Goal: Task Accomplishment & Management: Use online tool/utility

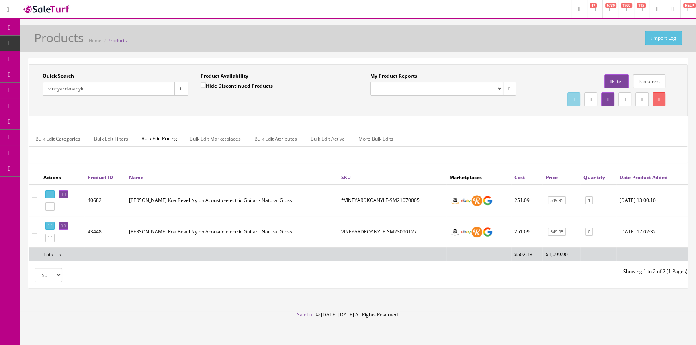
click at [57, 74] on span "POS Console" at bounding box center [62, 74] width 29 height 7
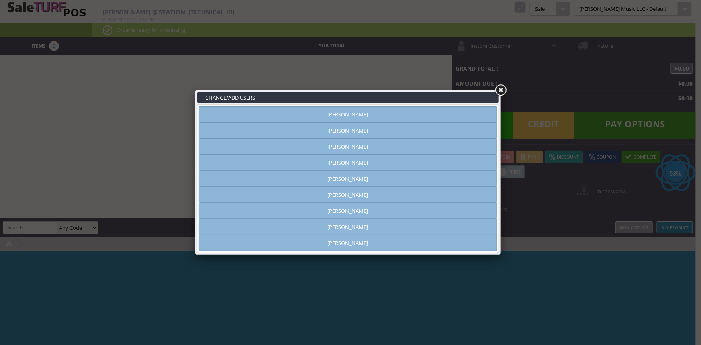
type input "amber helgren"
click at [317, 114] on link "[PERSON_NAME]" at bounding box center [348, 114] width 298 height 16
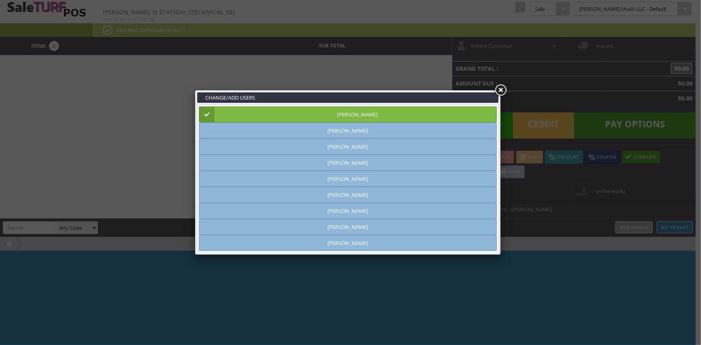
click at [500, 91] on link at bounding box center [500, 90] width 14 height 14
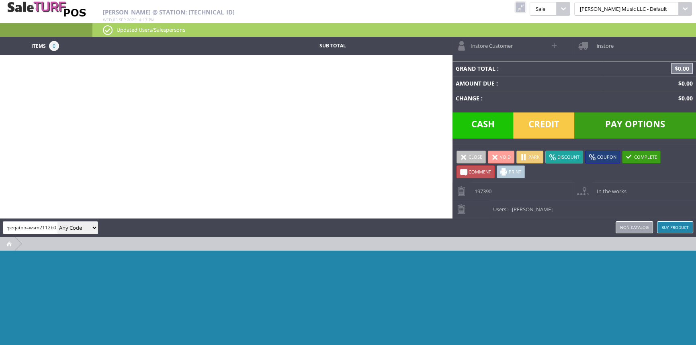
scroll to position [0, 8]
type input "gypeqatpp=wsm2112b04"
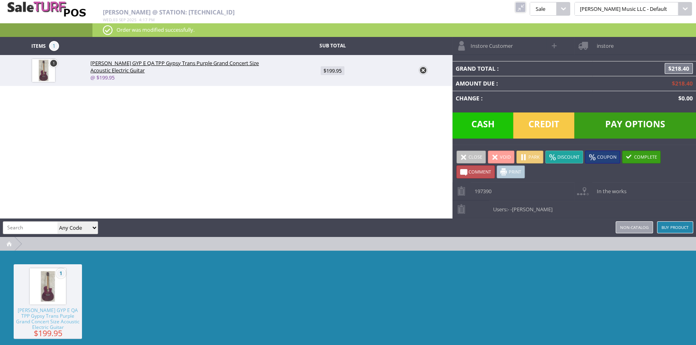
type input "u"
type input "jumbohardshellcase-used"
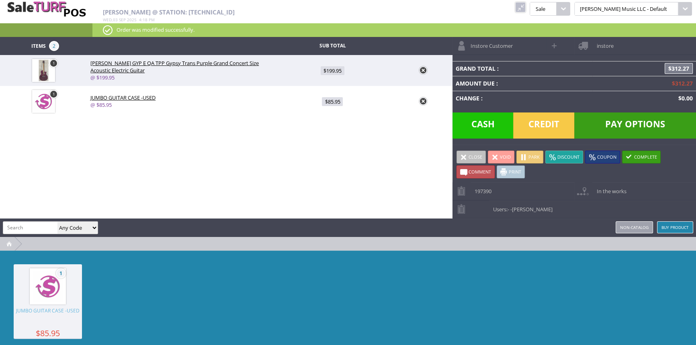
click at [556, 121] on span "Credit" at bounding box center [543, 125] width 61 height 26
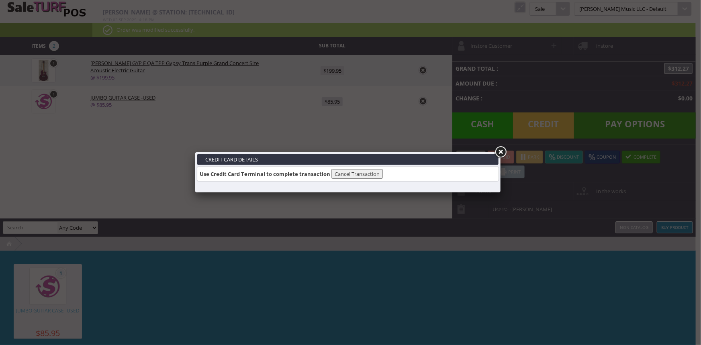
click at [501, 152] on link at bounding box center [500, 152] width 14 height 14
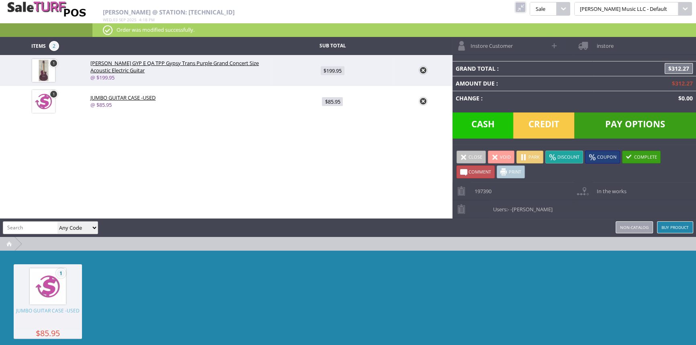
click at [637, 121] on span "Pay Options" at bounding box center [635, 125] width 122 height 26
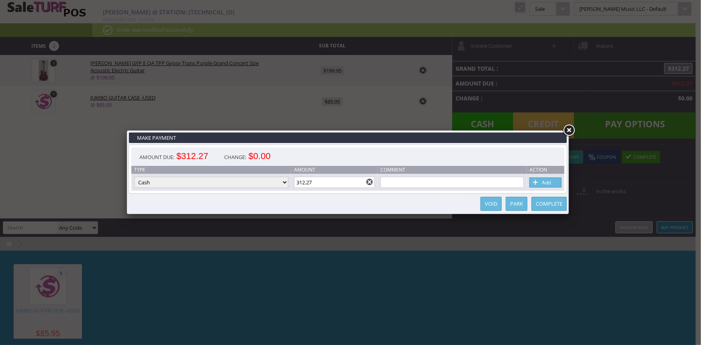
click at [249, 181] on select "Cash Credit Card Cheque or Money Order" at bounding box center [211, 182] width 154 height 11
select select "credit_card"
click at [134, 177] on select "Cash Credit Card Cheque or Money Order" at bounding box center [211, 182] width 154 height 11
click at [327, 186] on input "312.27" at bounding box center [334, 182] width 81 height 11
type input "3"
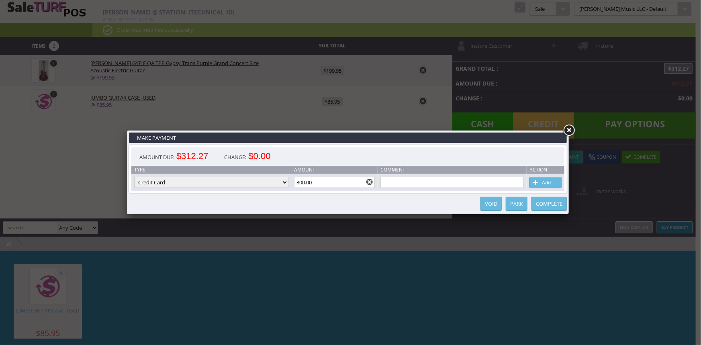
type input "300.00"
click at [551, 181] on link "Add" at bounding box center [545, 183] width 32 height 10
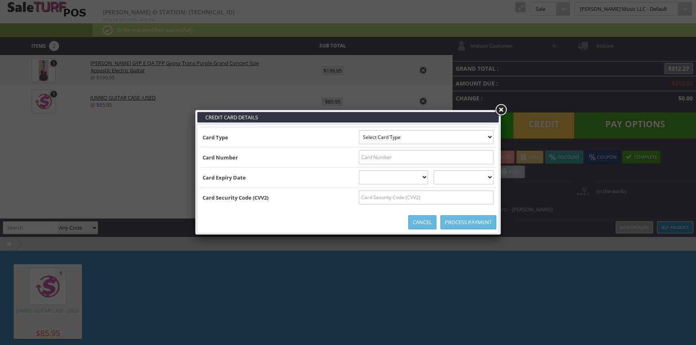
click at [462, 139] on select "Select Card Type Visa MasterCard Discover Card American Express Maestro Solo" at bounding box center [426, 137] width 135 height 14
click at [463, 141] on select "Select Card Type Visa MasterCard Discover Card American Express Maestro Solo" at bounding box center [426, 137] width 135 height 14
select select "MASTERCARD"
click at [359, 130] on select "Select Card Type Visa MasterCard Discover Card American Express Maestro Solo" at bounding box center [426, 137] width 135 height 14
click at [466, 155] on input "text" at bounding box center [426, 157] width 135 height 14
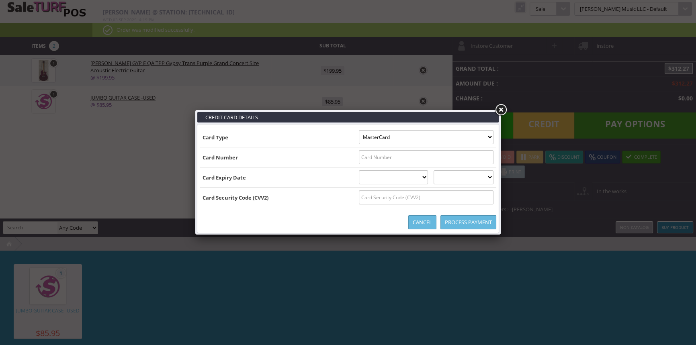
click at [499, 108] on link at bounding box center [500, 110] width 14 height 14
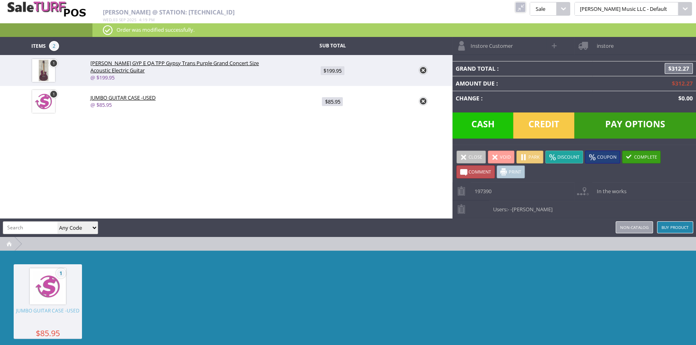
click at [553, 125] on span "Credit" at bounding box center [543, 125] width 61 height 26
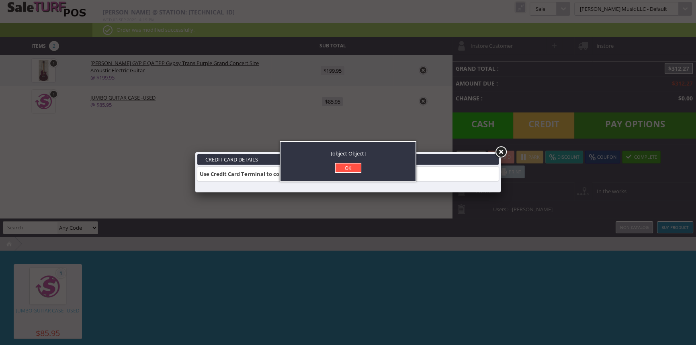
click at [347, 164] on link "OK" at bounding box center [348, 168] width 26 height 10
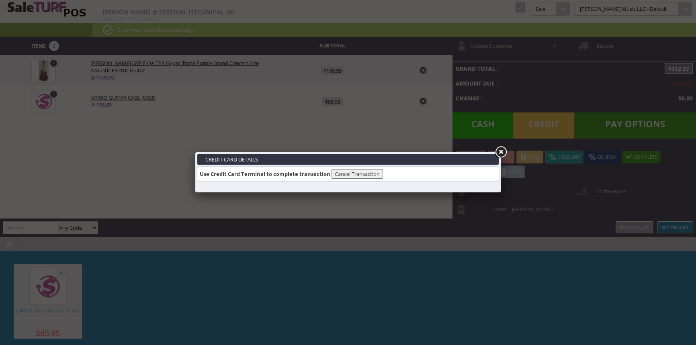
click at [498, 150] on link at bounding box center [500, 152] width 14 height 14
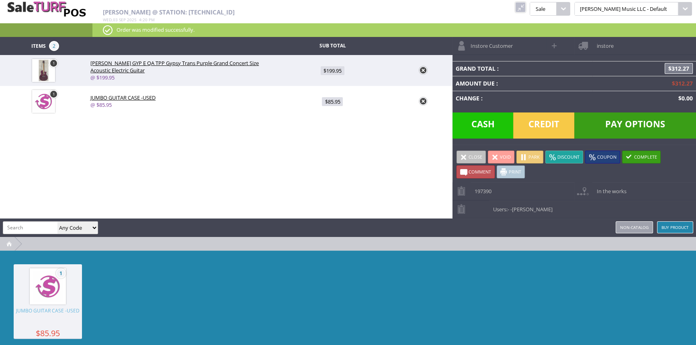
click at [637, 124] on span "Pay Options" at bounding box center [635, 125] width 122 height 26
select select "cash"
type input "312.27"
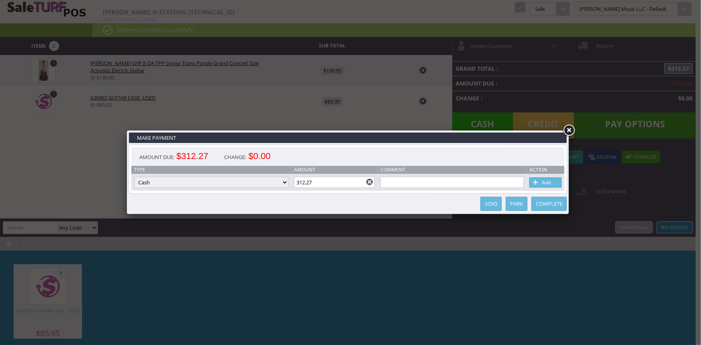
click at [567, 130] on link at bounding box center [569, 130] width 14 height 14
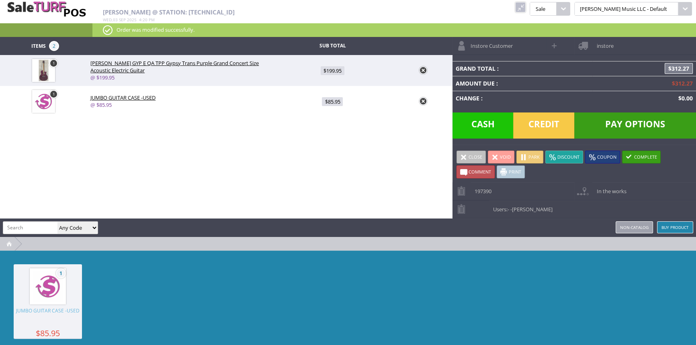
click at [562, 125] on span "Credit" at bounding box center [543, 125] width 61 height 26
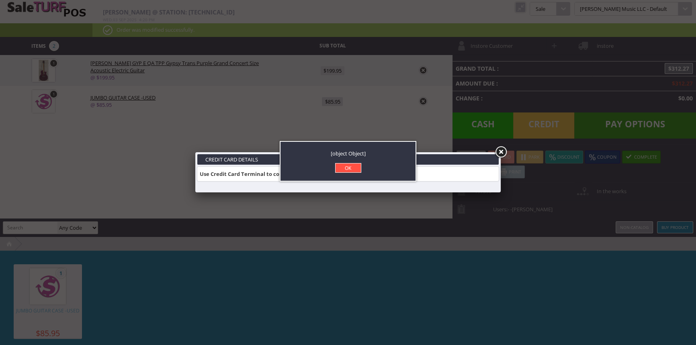
click at [352, 165] on link "OK" at bounding box center [348, 168] width 26 height 10
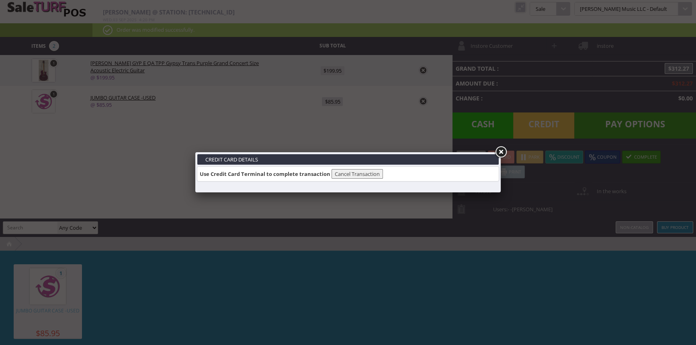
click at [499, 151] on link at bounding box center [500, 152] width 14 height 14
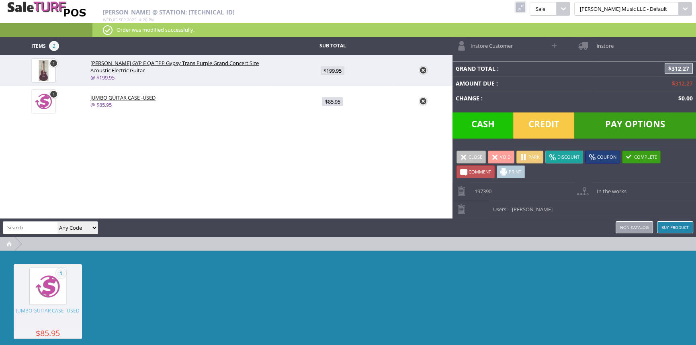
click at [616, 128] on span "Pay Options" at bounding box center [635, 125] width 122 height 26
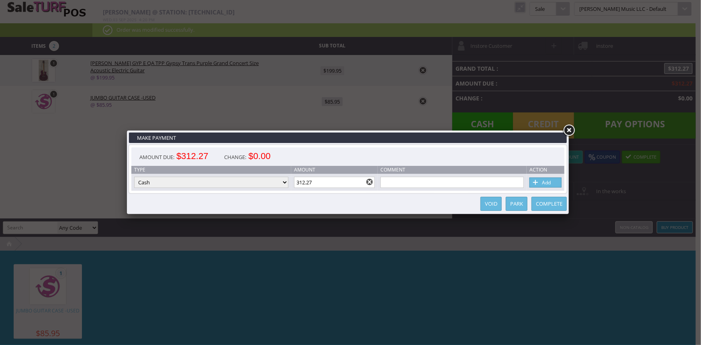
click at [212, 183] on select "Cash Credit Card Cheque or Money Order" at bounding box center [211, 182] width 154 height 11
click at [214, 186] on select "Cash Credit Card Cheque or Money Order" at bounding box center [211, 182] width 154 height 11
click at [232, 171] on td "Type" at bounding box center [211, 170] width 160 height 8
click at [569, 131] on link at bounding box center [569, 130] width 14 height 14
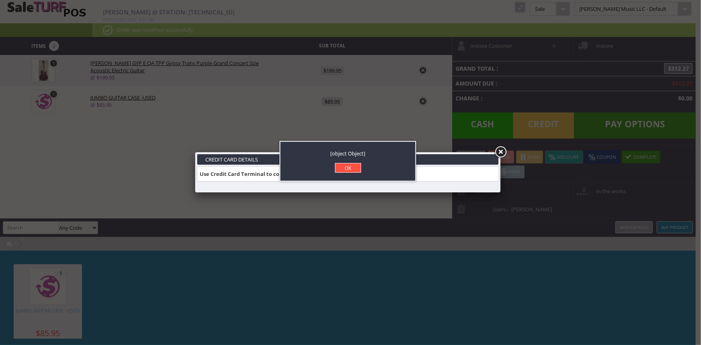
click at [353, 167] on link "OK" at bounding box center [348, 168] width 26 height 10
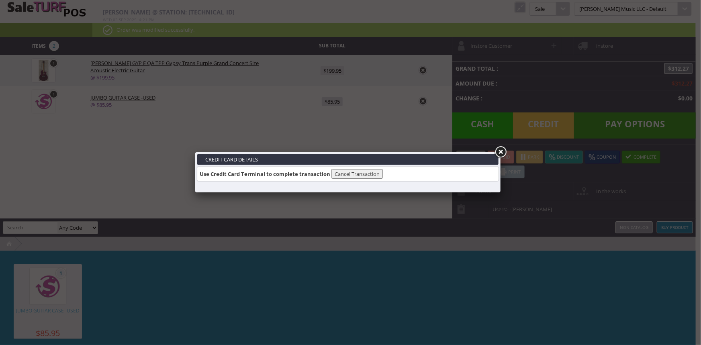
click at [502, 150] on link at bounding box center [500, 152] width 14 height 14
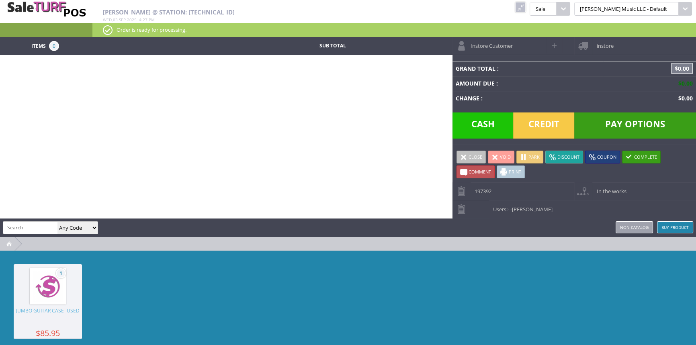
click at [525, 7] on link at bounding box center [520, 7] width 10 height 10
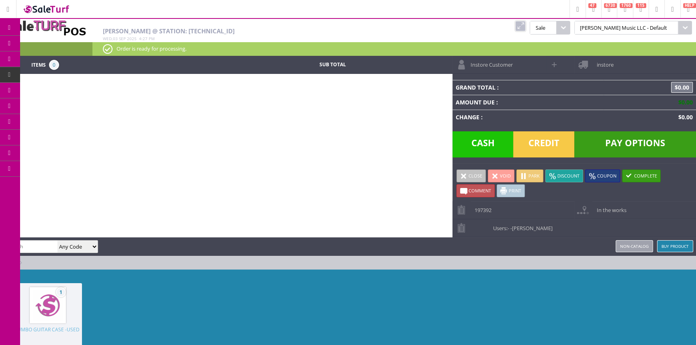
click at [69, 43] on span "Products" at bounding box center [59, 43] width 22 height 7
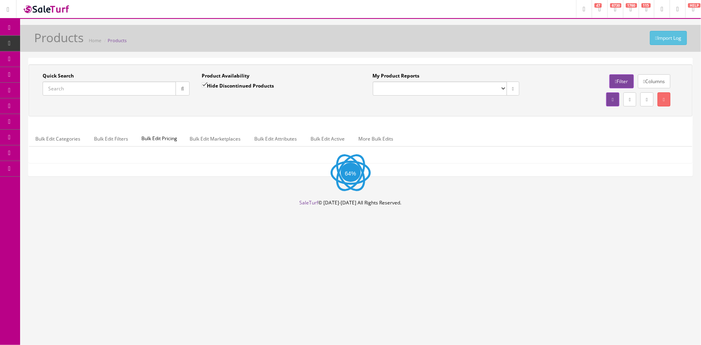
click at [99, 87] on input "Quick Search" at bounding box center [109, 89] width 133 height 14
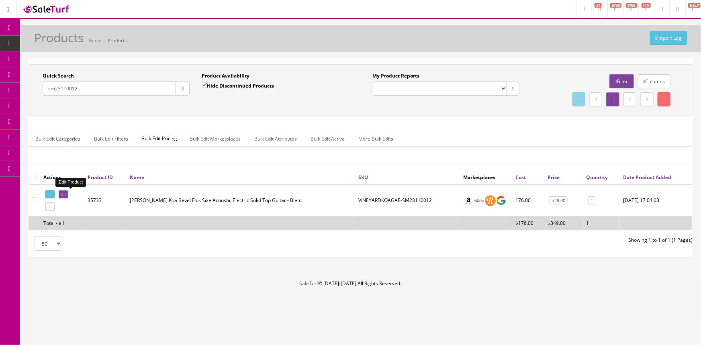
type input "sm23110012"
click at [63, 193] on icon at bounding box center [62, 194] width 2 height 4
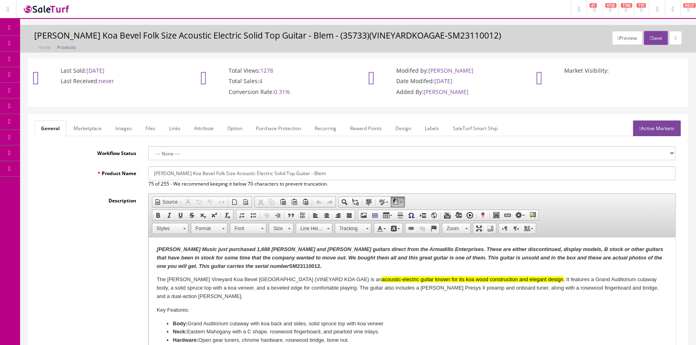
click at [431, 124] on link "Labels" at bounding box center [431, 129] width 27 height 16
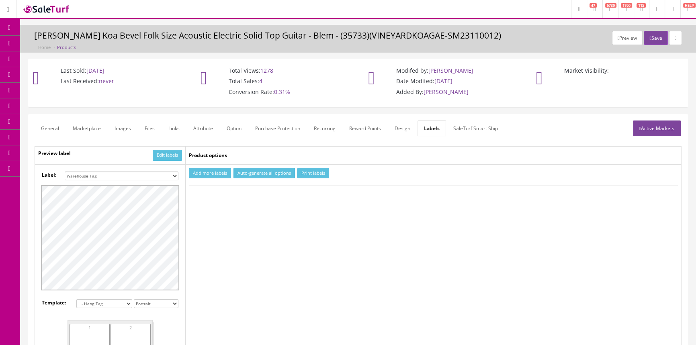
click at [172, 176] on select "Small Label 2 x 1 Label Shoe label 100 barcodes Dymo Label 2 X 1 Sticker Labels…" at bounding box center [122, 176] width 114 height 9
select select "16"
click at [65, 172] on select "Small Label 2 x 1 Label Shoe label 100 barcodes Dymo Label 2 X 1 Sticker Labels…" at bounding box center [122, 176] width 114 height 9
click at [226, 173] on button "Add more labels" at bounding box center [210, 173] width 42 height 11
type input "1"
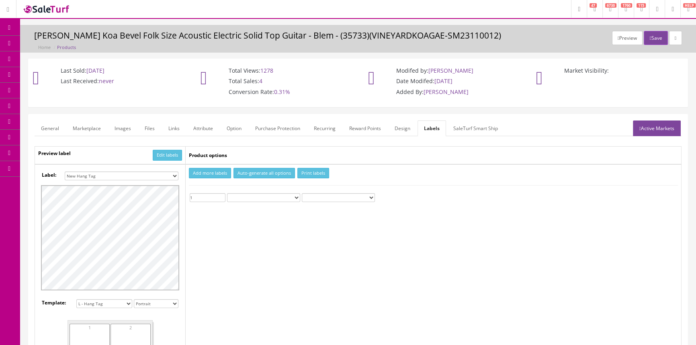
click at [222, 194] on input "1" at bounding box center [208, 197] width 36 height 9
click at [318, 172] on button "Print labels" at bounding box center [313, 173] width 32 height 11
click at [8, 28] on icon at bounding box center [9, 28] width 8 height 6
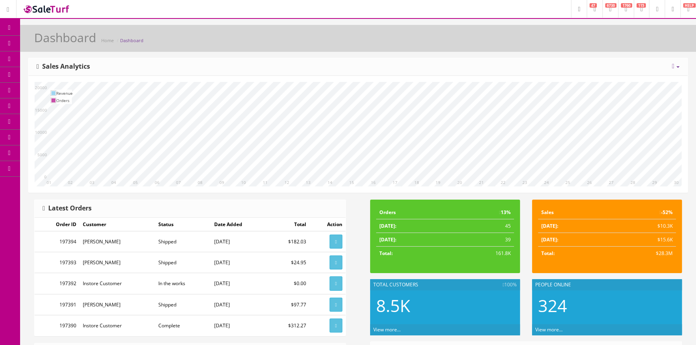
click at [182, 52] on div "Dashboard Home Dashboard Today Week Month Year Year over Year Last Year over Pr…" at bounding box center [358, 332] width 676 height 614
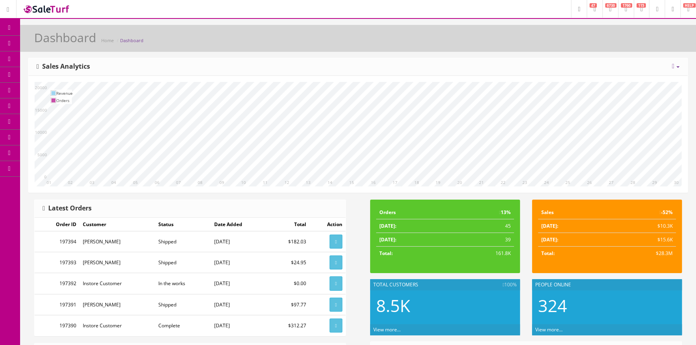
click at [43, 46] on link "Products" at bounding box center [62, 44] width 84 height 16
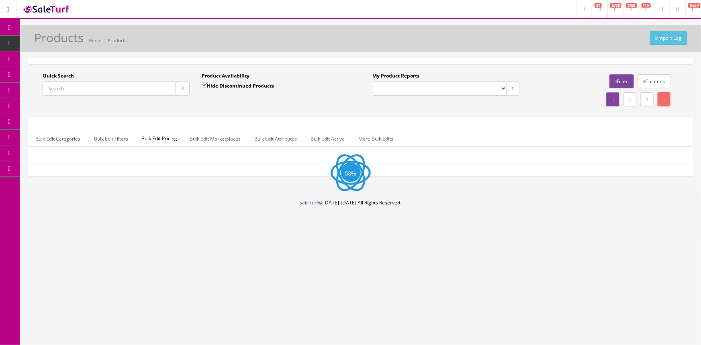
click at [94, 90] on input "Quick Search" at bounding box center [109, 89] width 133 height 14
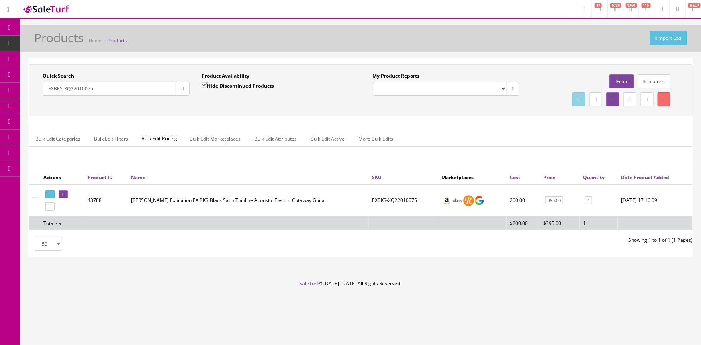
type input "EXBKS-XQ22010075"
click at [63, 194] on icon at bounding box center [62, 194] width 2 height 4
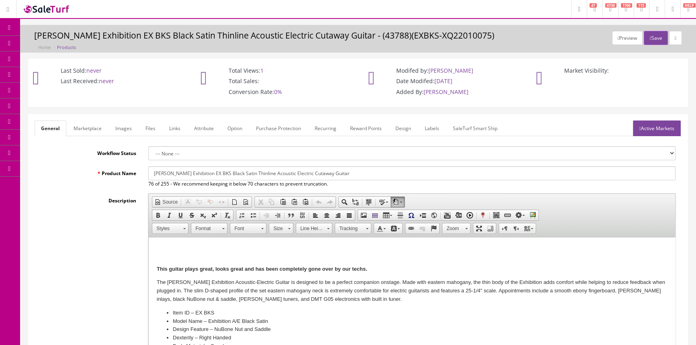
click at [427, 125] on link "Labels" at bounding box center [431, 129] width 27 height 16
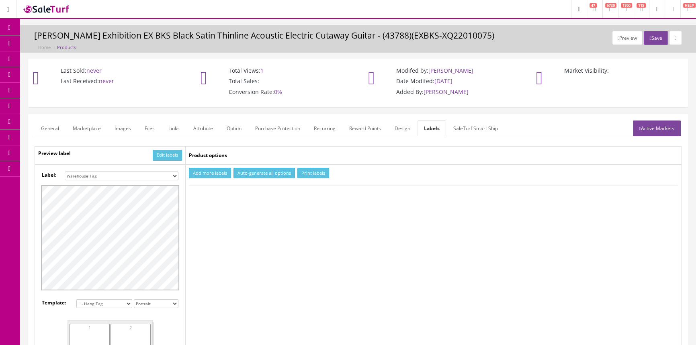
click at [116, 174] on select "Small Label 2 x 1 Label Shoe label 100 barcodes Dymo Label 2 X 1 Sticker Labels…" at bounding box center [122, 176] width 114 height 9
select select "16"
click at [65, 172] on select "Small Label 2 x 1 Label Shoe label 100 barcodes Dymo Label 2 X 1 Sticker Labels…" at bounding box center [122, 176] width 114 height 9
click at [217, 174] on button "Add more labels" at bounding box center [210, 173] width 42 height 11
type input "1"
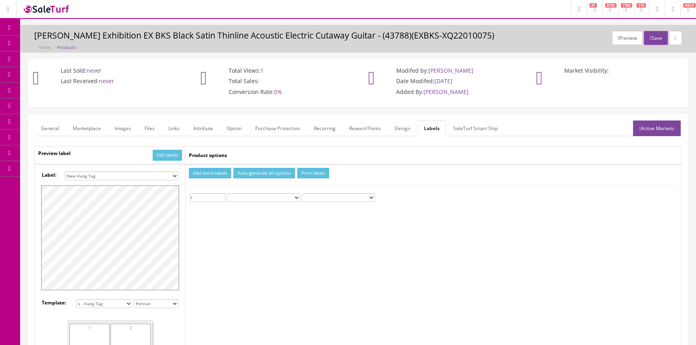
click at [221, 195] on input "1" at bounding box center [208, 197] width 36 height 9
click at [304, 175] on button "Print labels" at bounding box center [313, 173] width 32 height 11
click at [64, 163] on link "Report Builder" at bounding box center [62, 169] width 84 height 16
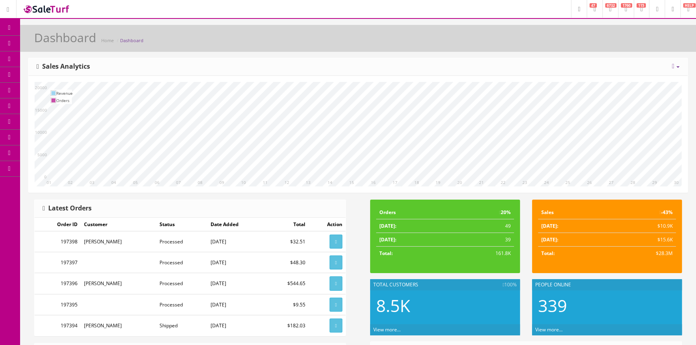
click at [65, 168] on link "Report Builder" at bounding box center [62, 169] width 84 height 16
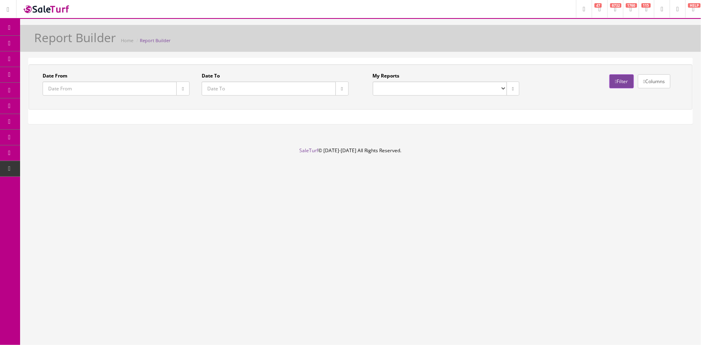
click at [445, 89] on select "Drawer Balancing Report" at bounding box center [440, 89] width 134 height 14
select select "133"
click at [373, 82] on select "Drawer Balancing Report" at bounding box center [440, 89] width 134 height 14
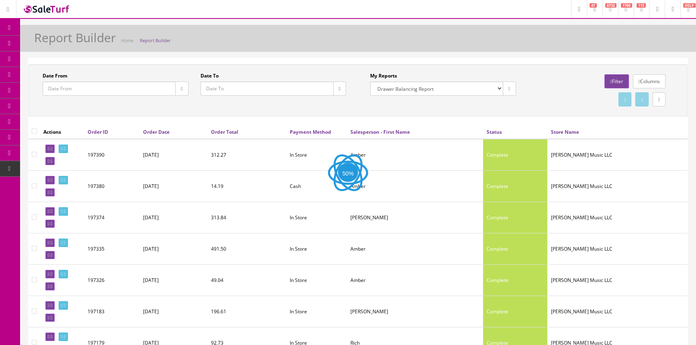
click at [339, 90] on icon "button" at bounding box center [340, 88] width 2 height 5
type input "2025-09-03"
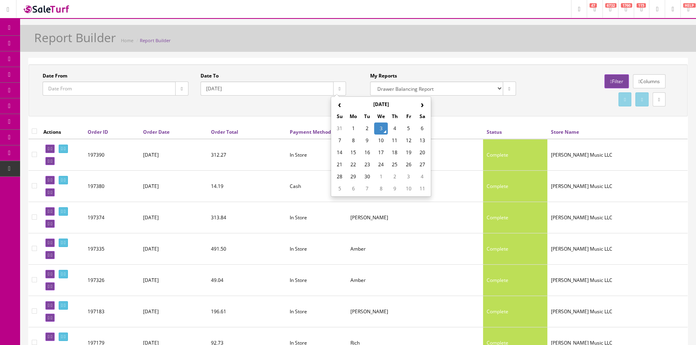
click at [380, 128] on td "3" at bounding box center [381, 129] width 14 height 12
click at [184, 89] on button "button" at bounding box center [181, 89] width 13 height 14
type input "2025-09-03"
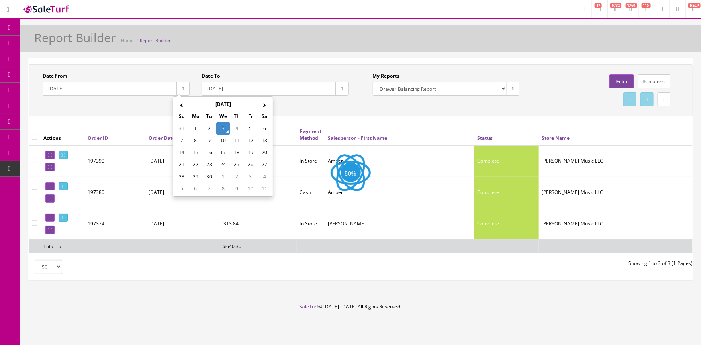
click at [222, 125] on td "3" at bounding box center [223, 129] width 14 height 12
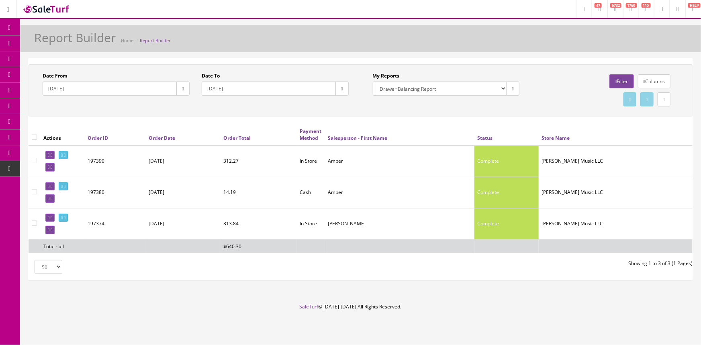
click at [83, 88] on link "Order List" at bounding box center [62, 91] width 84 height 16
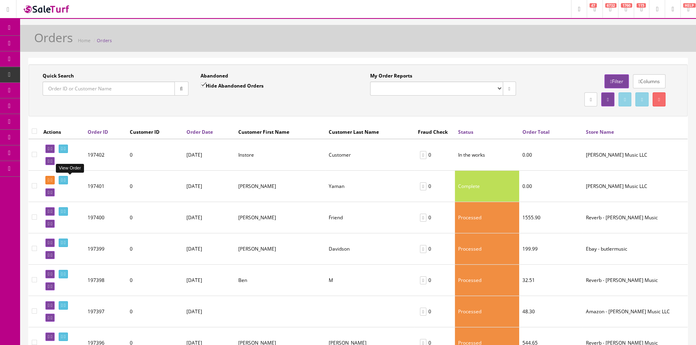
click at [63, 180] on icon at bounding box center [62, 180] width 2 height 4
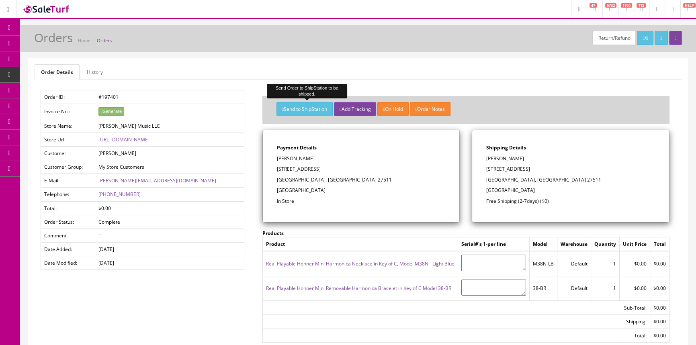
click at [315, 108] on button "Send to ShipStation" at bounding box center [304, 109] width 56 height 14
